Goal: Transaction & Acquisition: Subscribe to service/newsletter

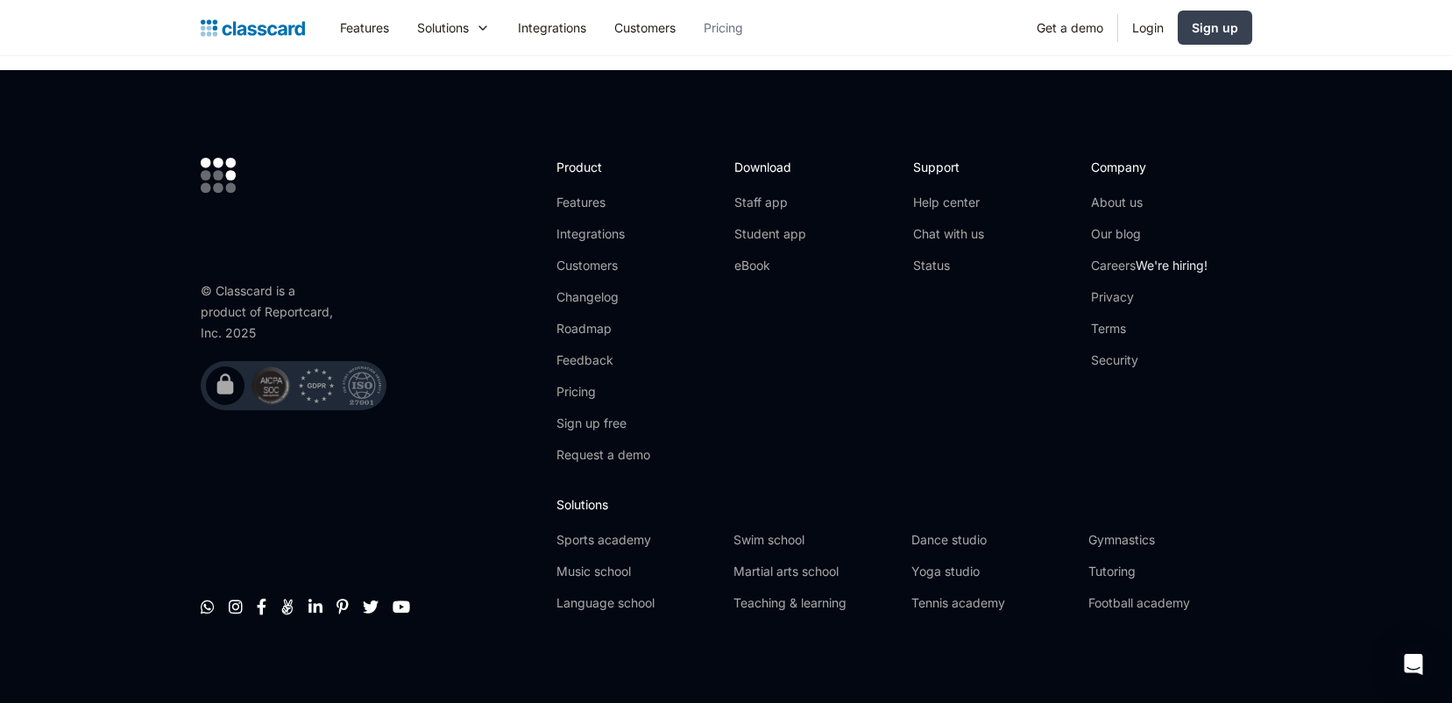
click at [734, 23] on link "Pricing" at bounding box center [723, 27] width 67 height 39
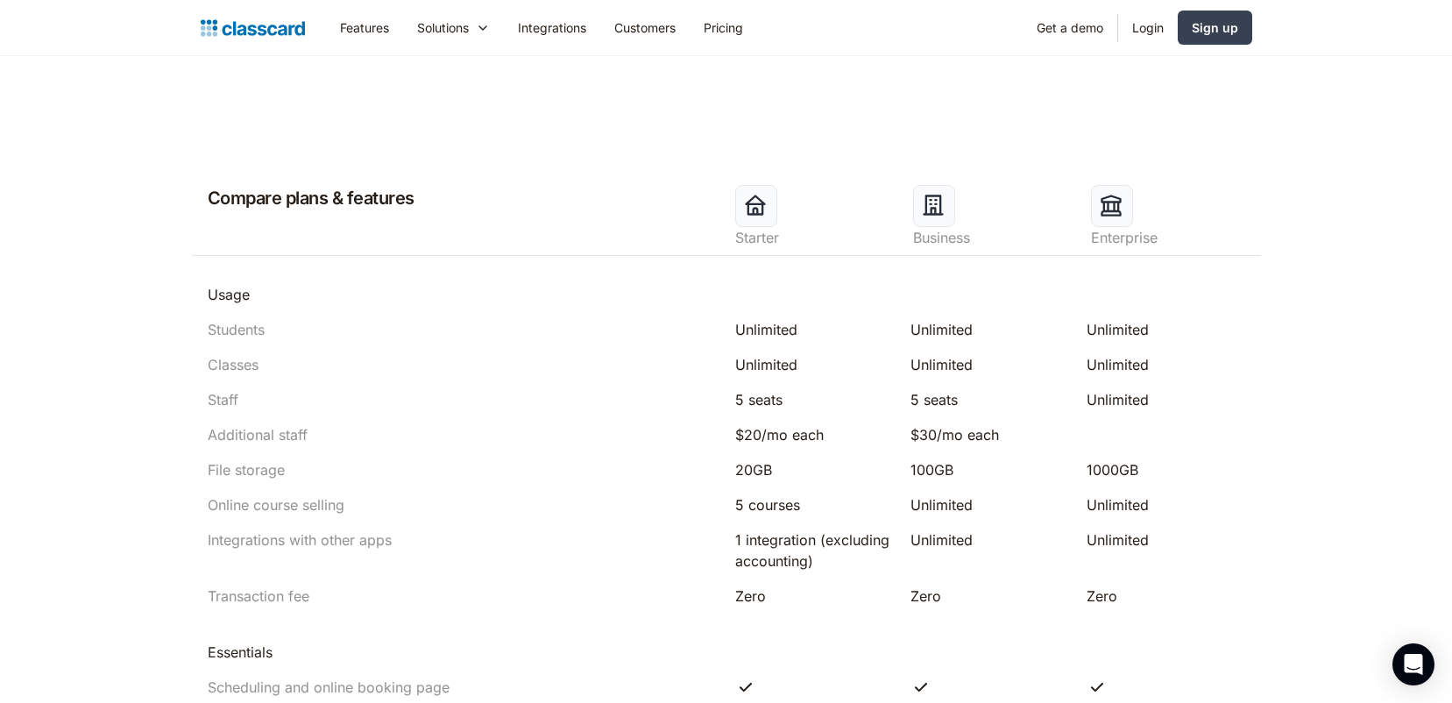
scroll to position [750, 0]
click at [934, 400] on div "5 seats" at bounding box center [990, 398] width 159 height 21
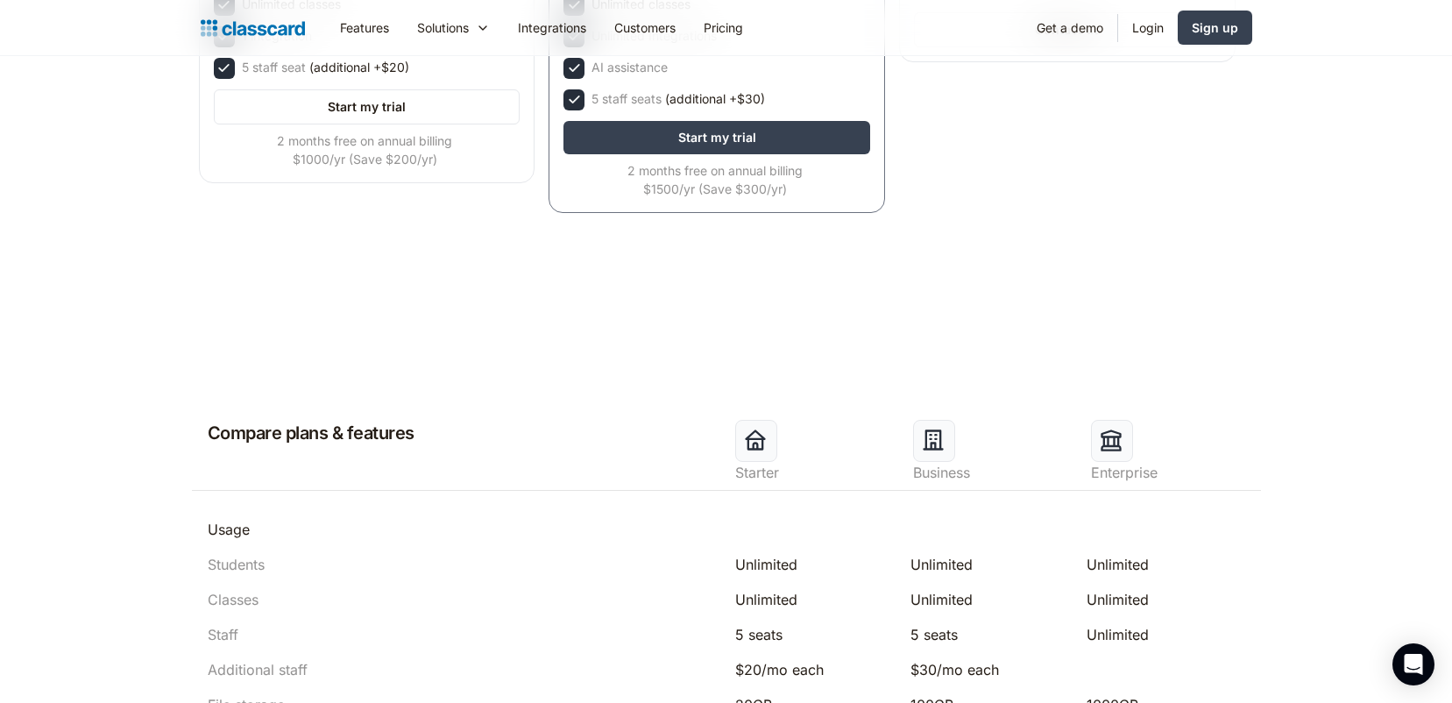
scroll to position [0, 0]
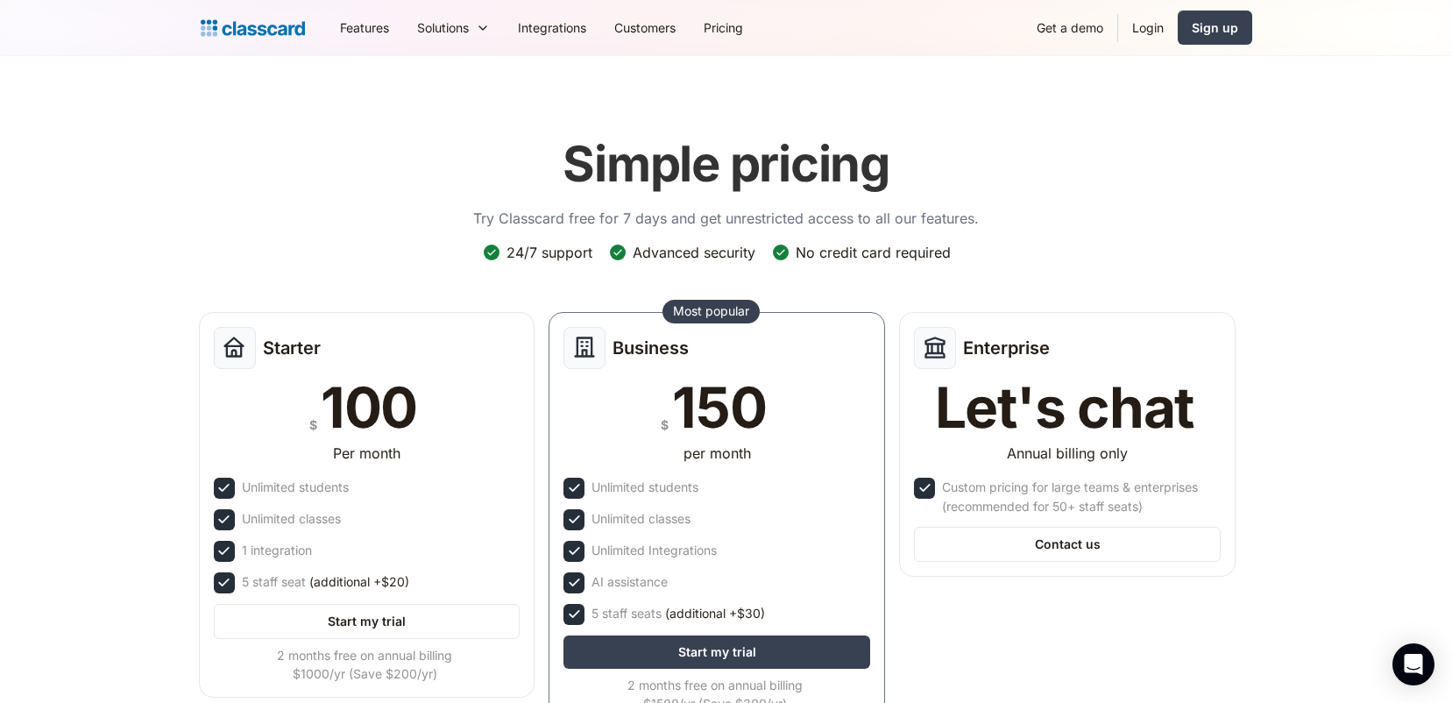
click at [1084, 123] on div "Simple pricing Try Classcard free for 7 days and get unrestricted access to all…" at bounding box center [727, 430] width 1052 height 627
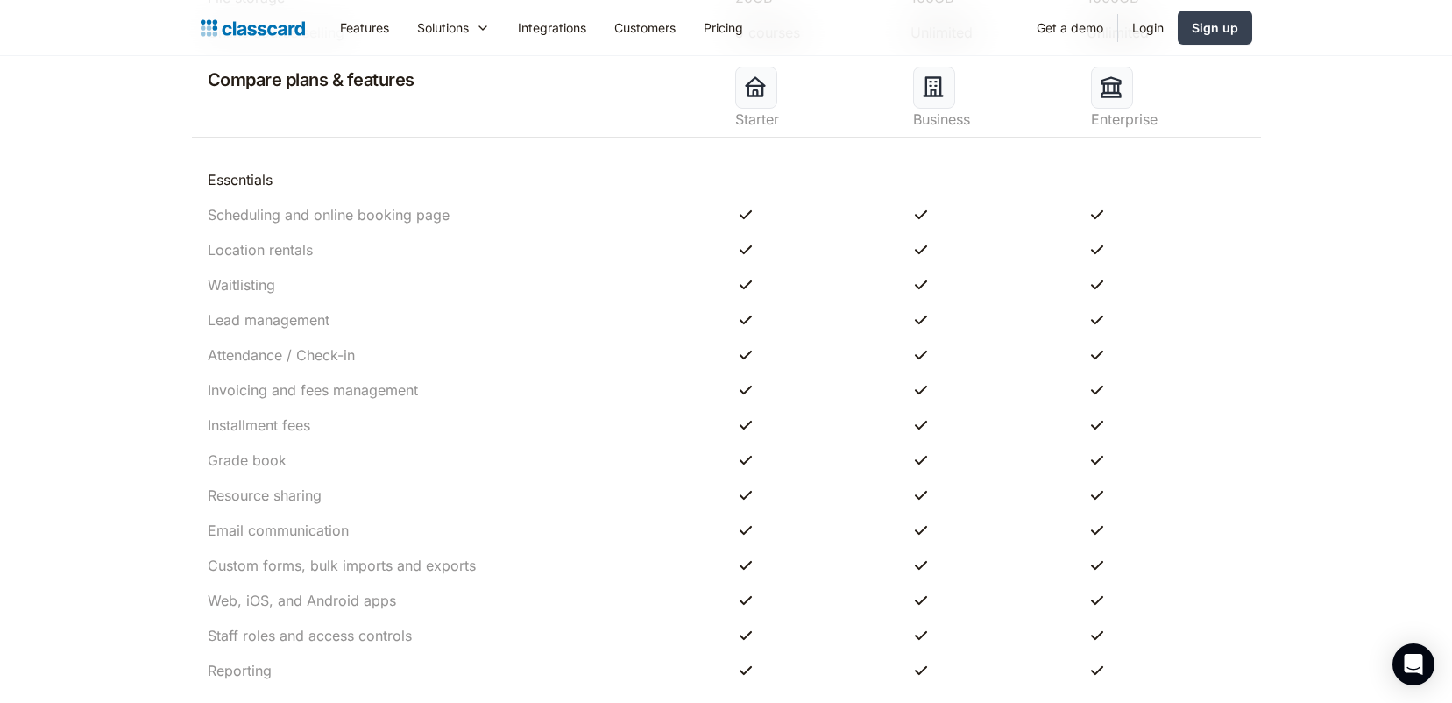
scroll to position [1221, 0]
click at [1081, 27] on link "Get a demo" at bounding box center [1070, 27] width 95 height 39
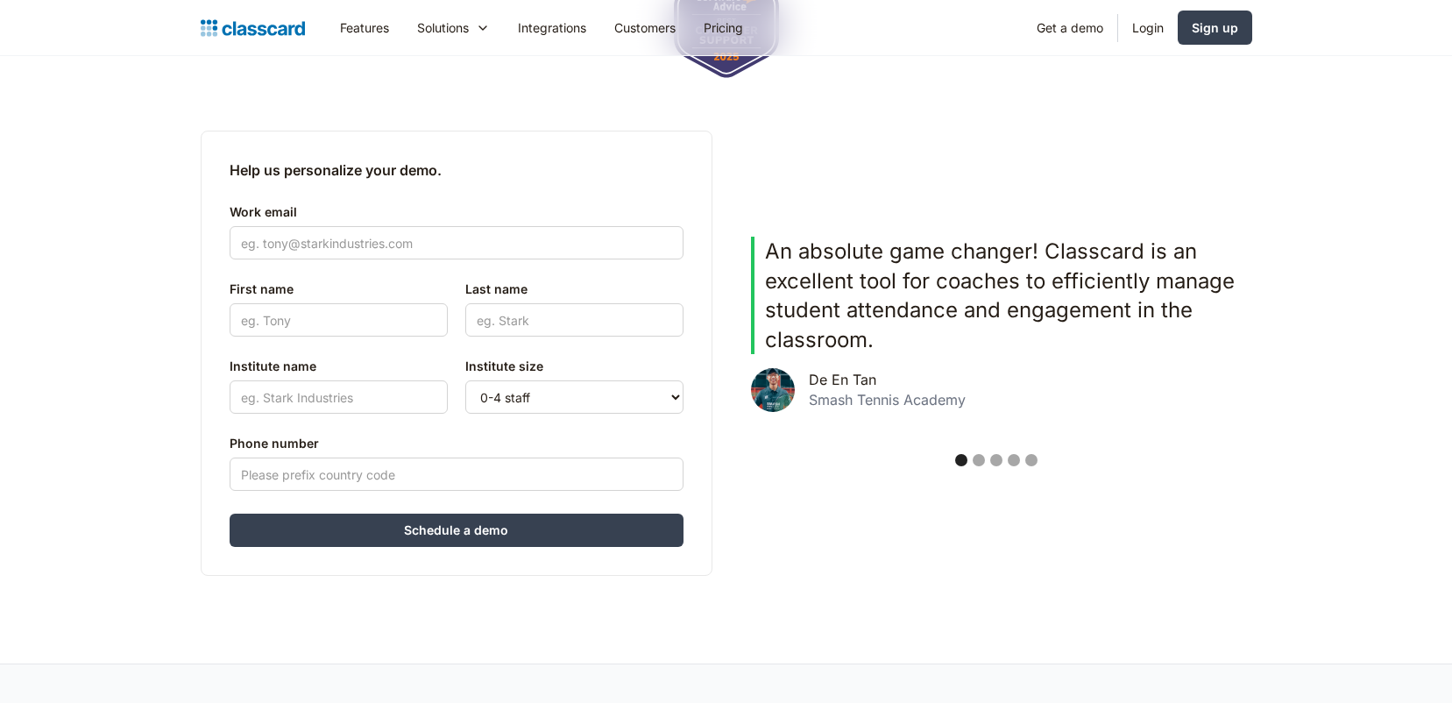
scroll to position [395, 0]
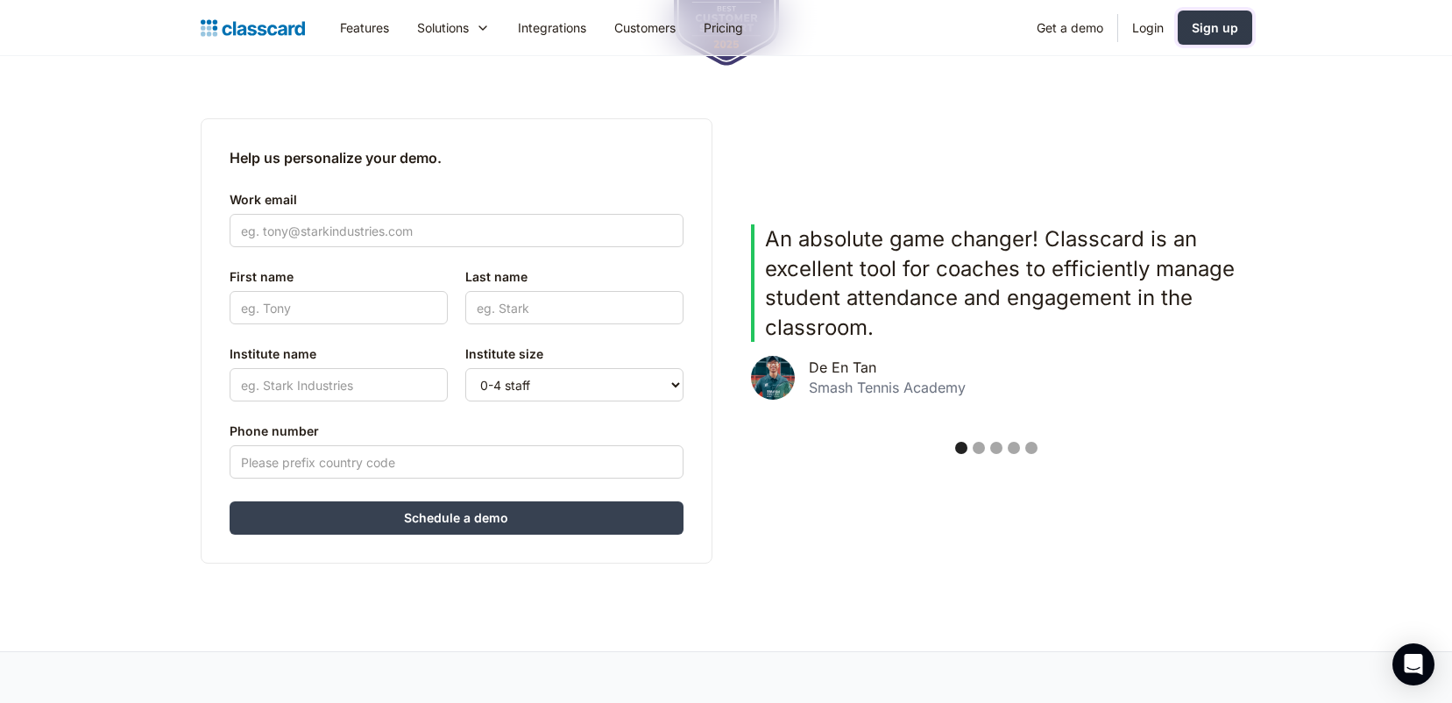
click at [1233, 31] on div "Sign up" at bounding box center [1215, 27] width 46 height 18
